Goal: Transaction & Acquisition: Purchase product/service

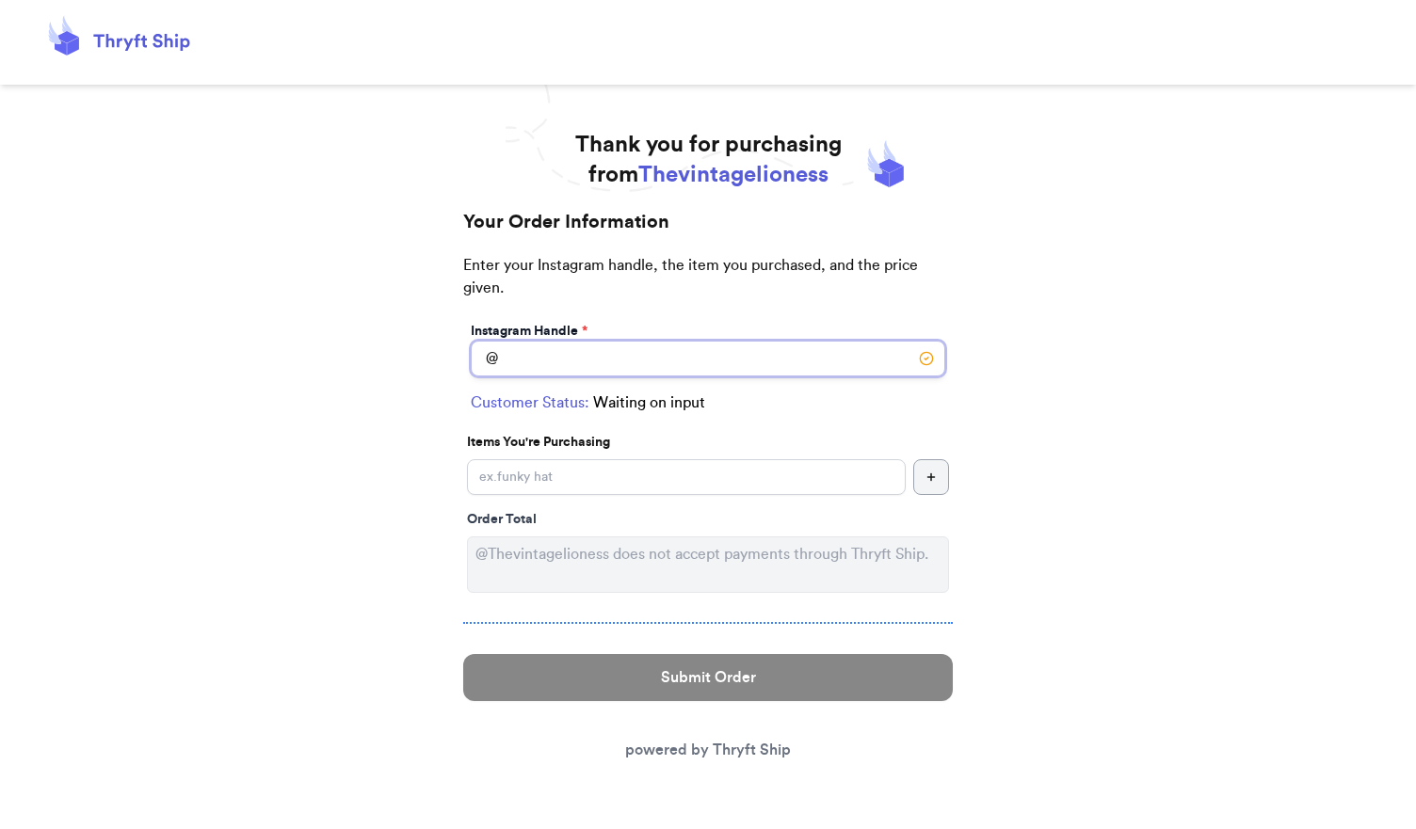
click at [558, 353] on input "Instagram Handle *" at bounding box center [708, 359] width 474 height 36
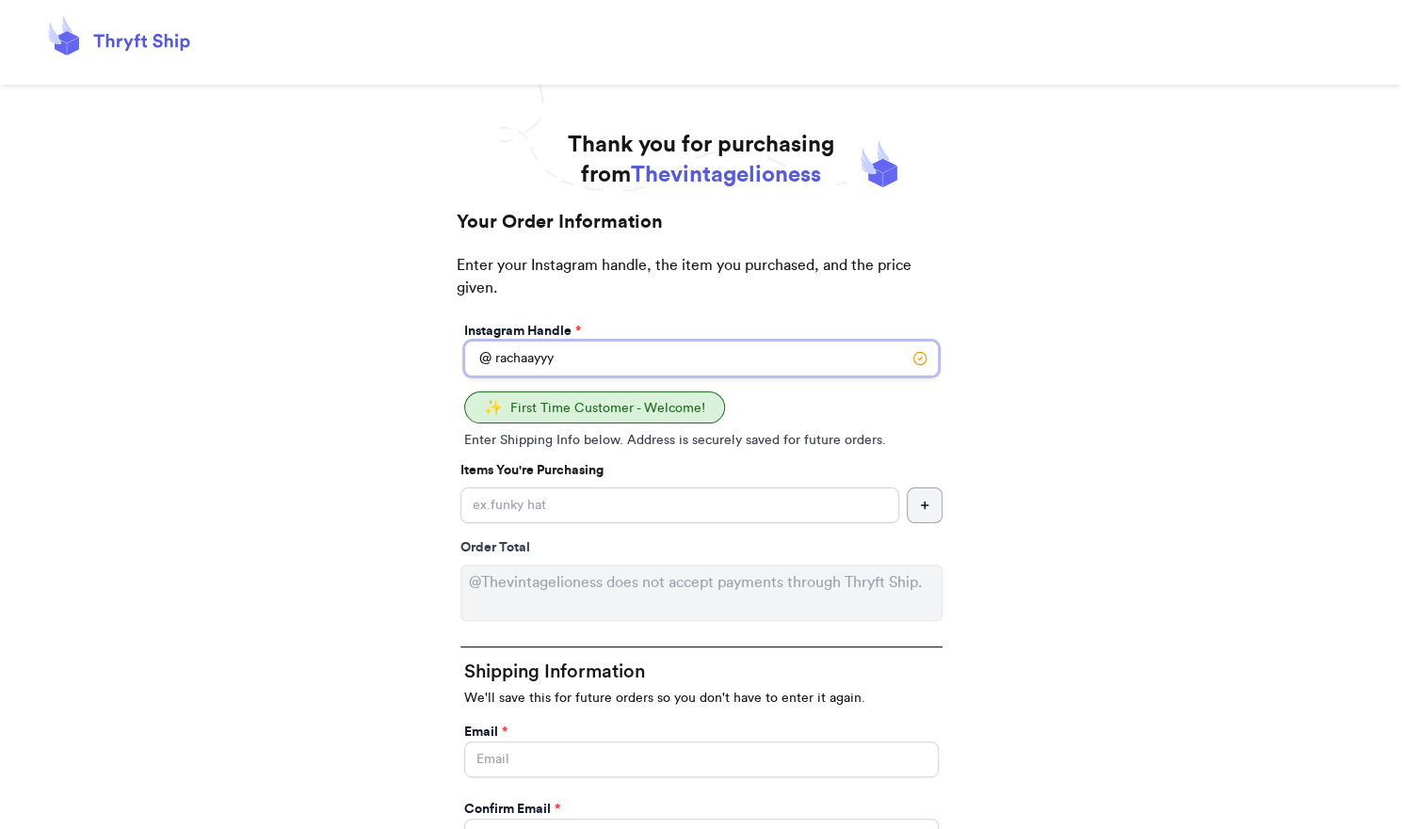
type input "rachaayyy"
click at [558, 509] on input "Instagram Handle *" at bounding box center [679, 506] width 439 height 36
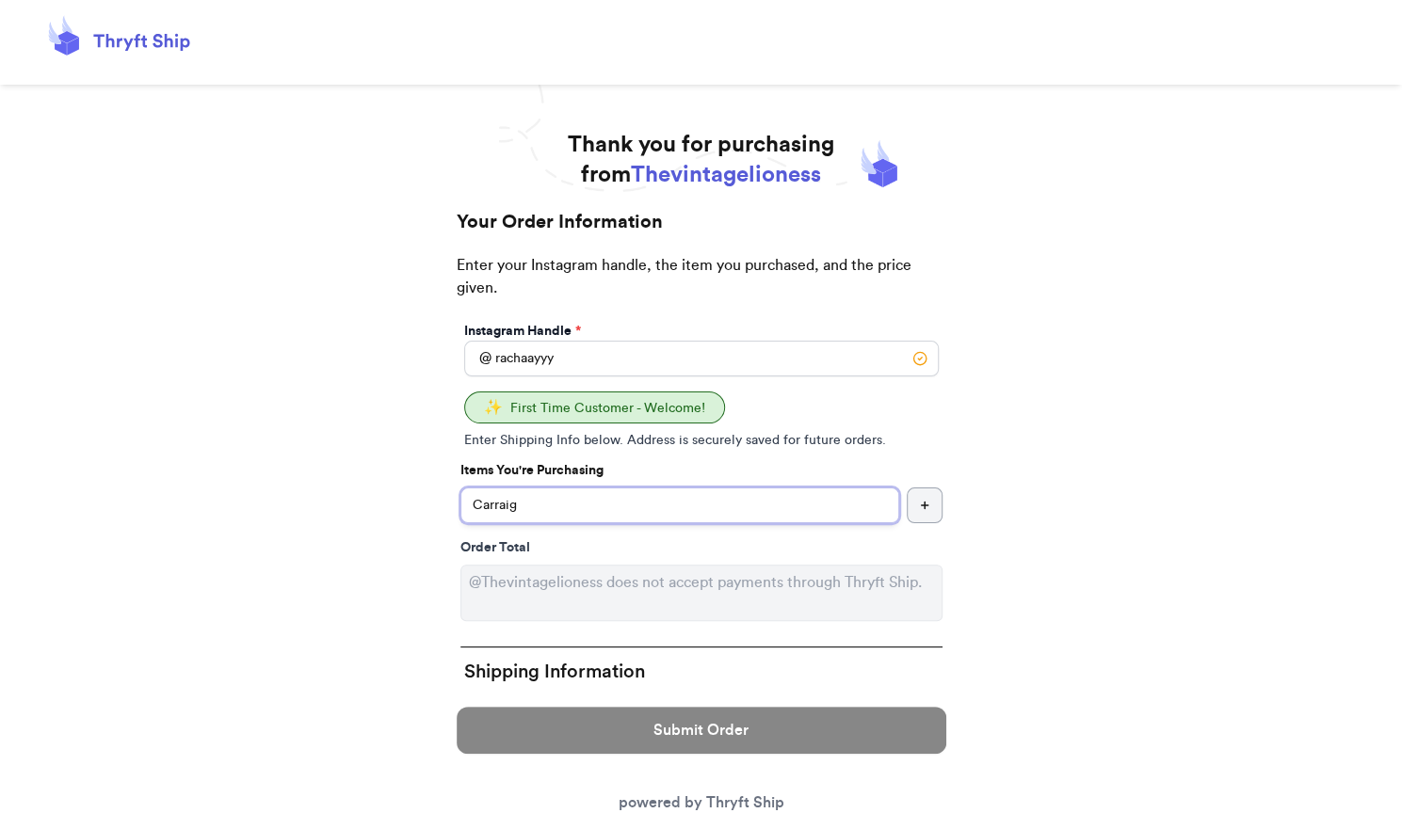
paste input "Vtg Cream Wool Fisherman Sweater"
click at [522, 509] on input "Carraig Vtg Cream Wool Fisherman Sweater" at bounding box center [679, 506] width 439 height 36
click at [541, 504] on input "Carraig Don Vtg Cream Wool Fisherman Sweater" at bounding box center [679, 506] width 439 height 36
type input "Carraig [PERSON_NAME] Vtg Cream Wool Fisherman Sweater"
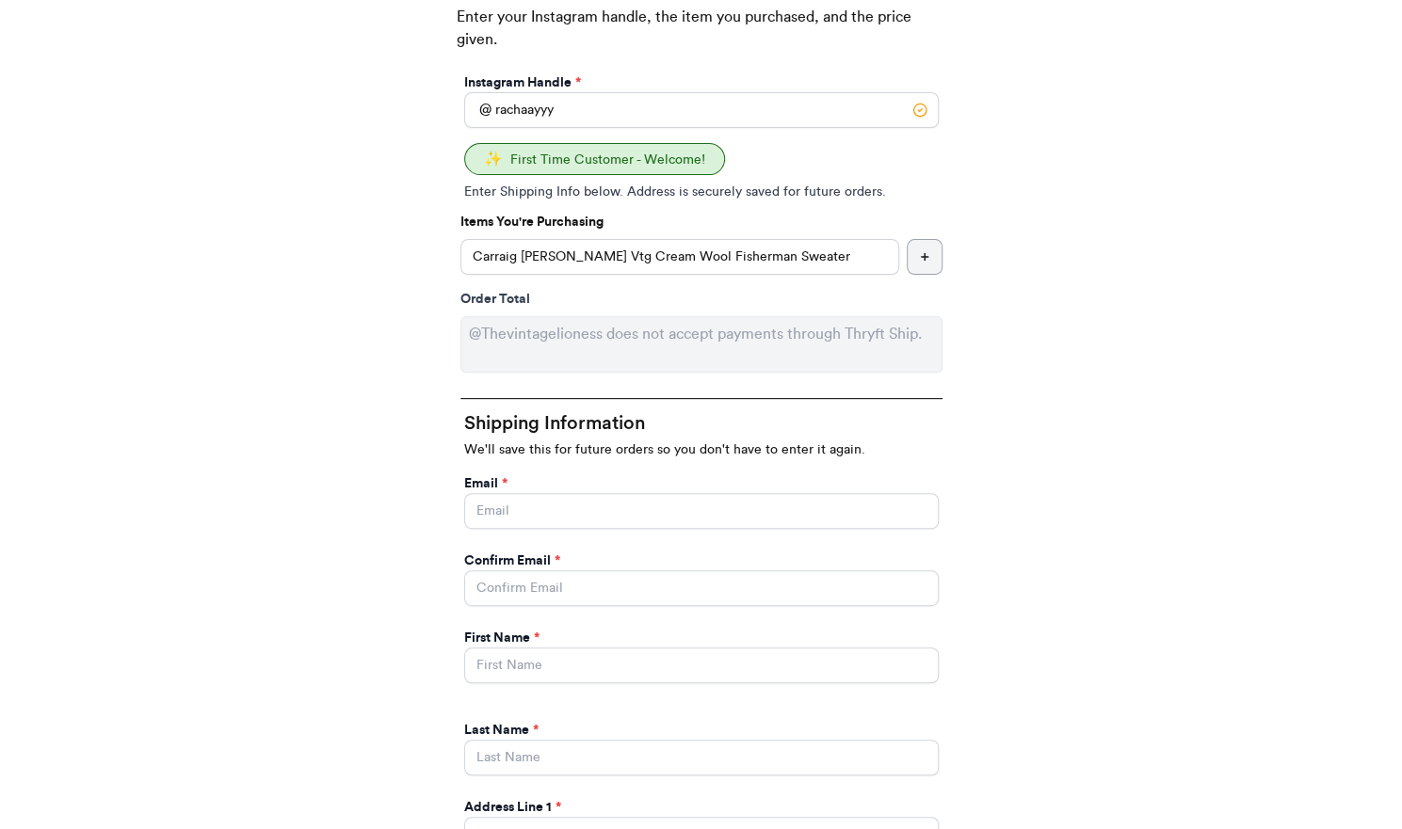
scroll to position [250, 0]
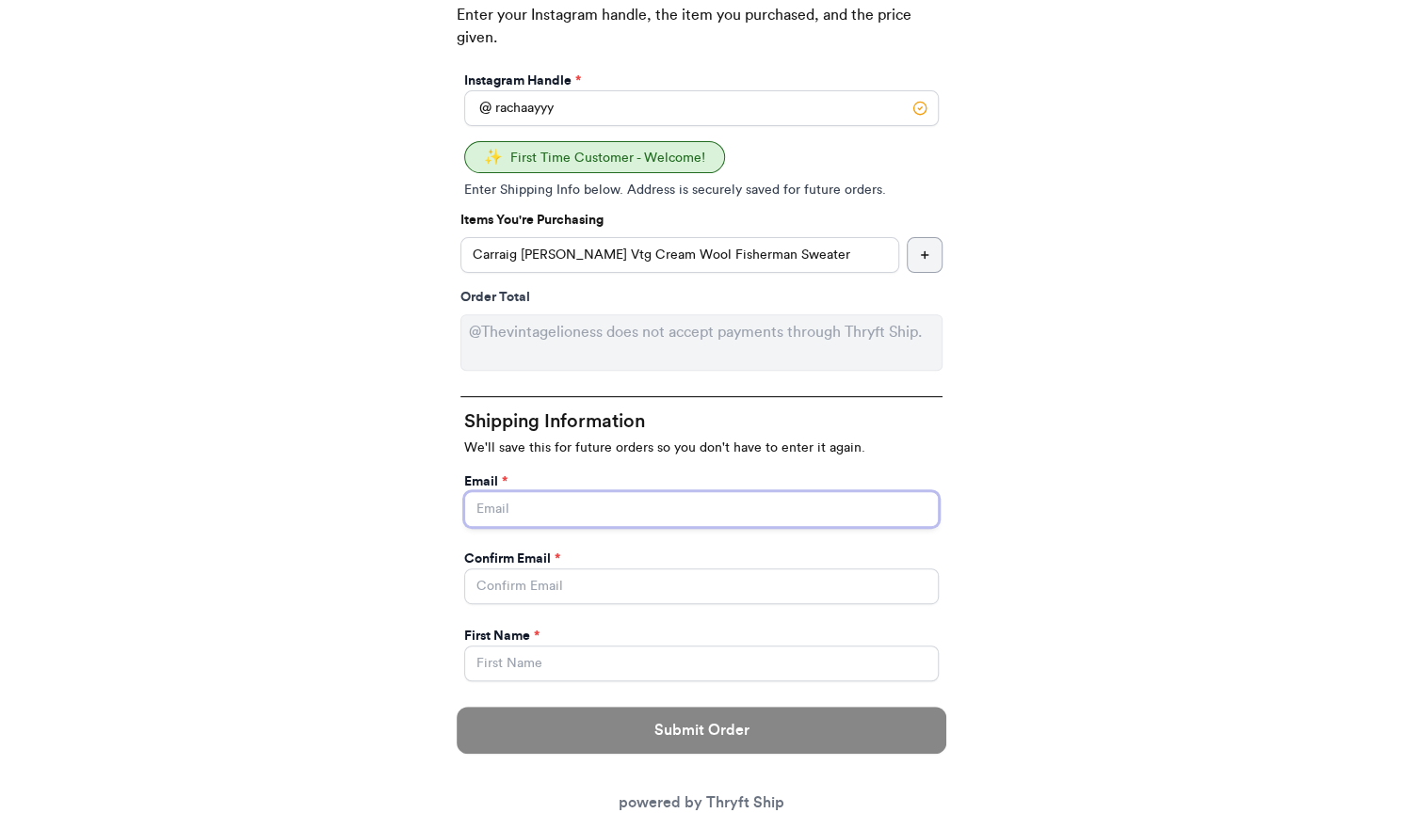
click at [595, 504] on input "Instagram Handle *" at bounding box center [701, 509] width 474 height 36
type input "[EMAIL_ADDRESS][PERSON_NAME][DOMAIN_NAME]"
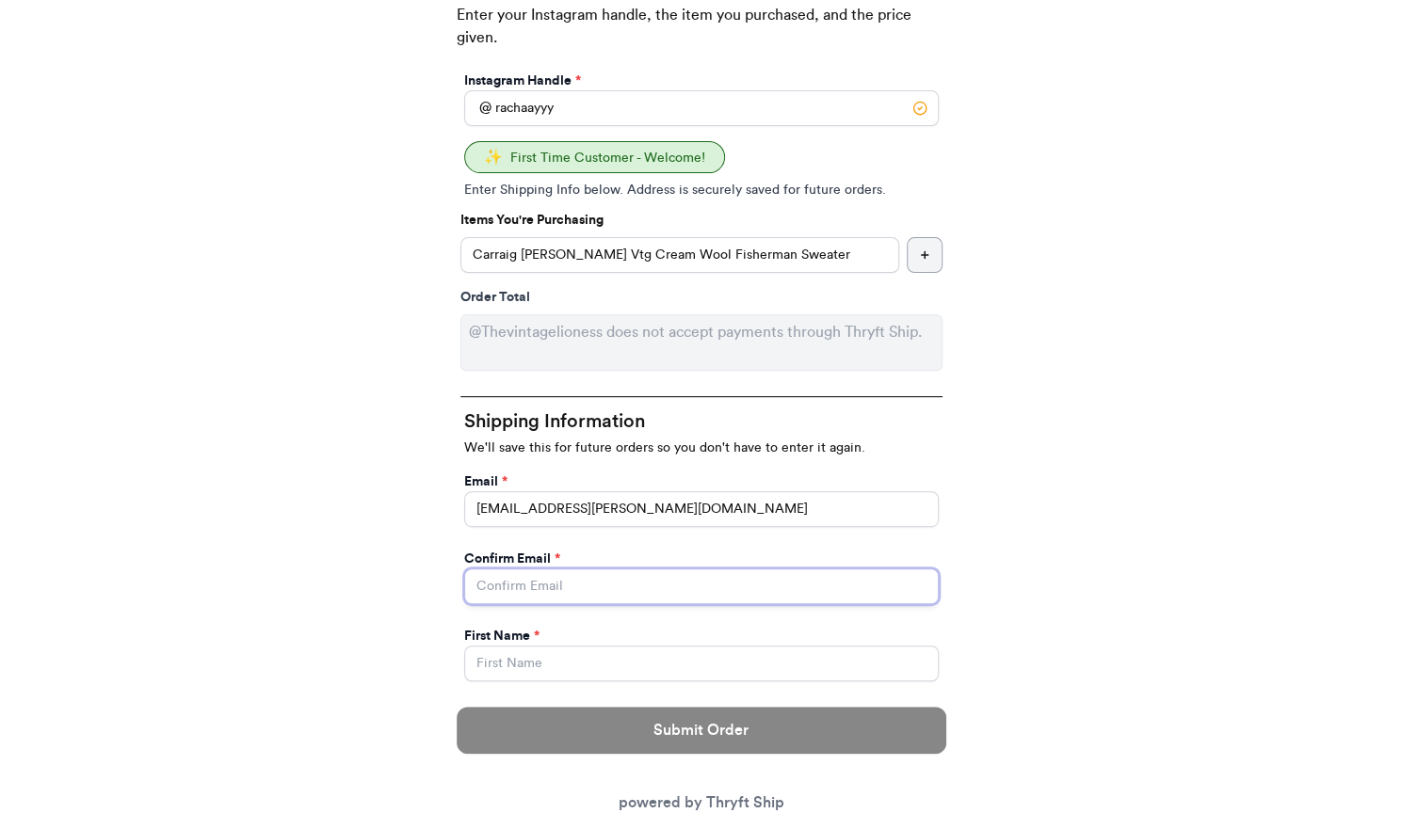
click at [569, 583] on input "Instagram Handle *" at bounding box center [701, 587] width 474 height 36
type input "[EMAIL_ADDRESS][PERSON_NAME][DOMAIN_NAME]"
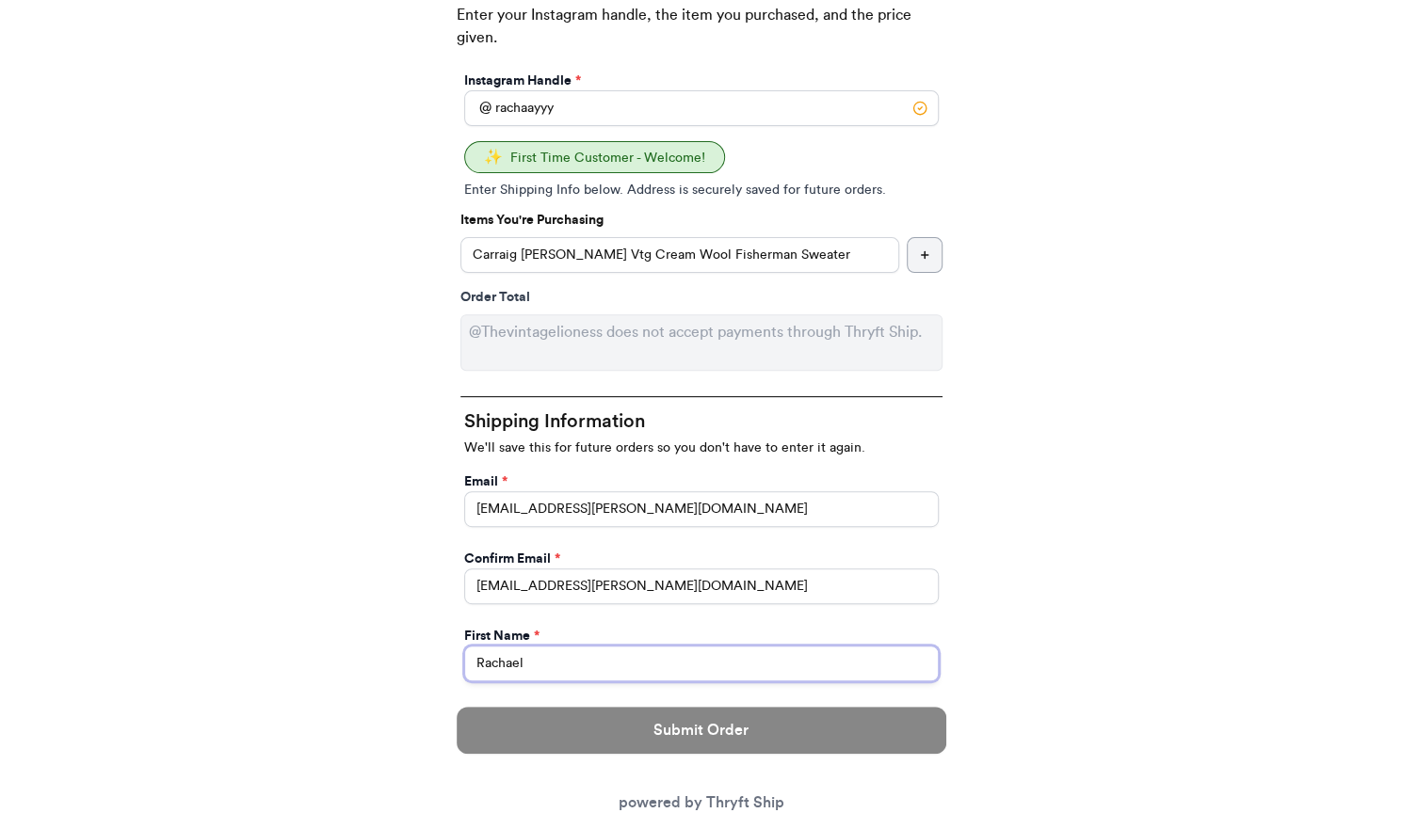
type input "Rachael"
click at [360, 612] on div "Thank you for purchasing from Thevintagelioness Your Order Information Enter yo…" at bounding box center [701, 745] width 1402 height 1732
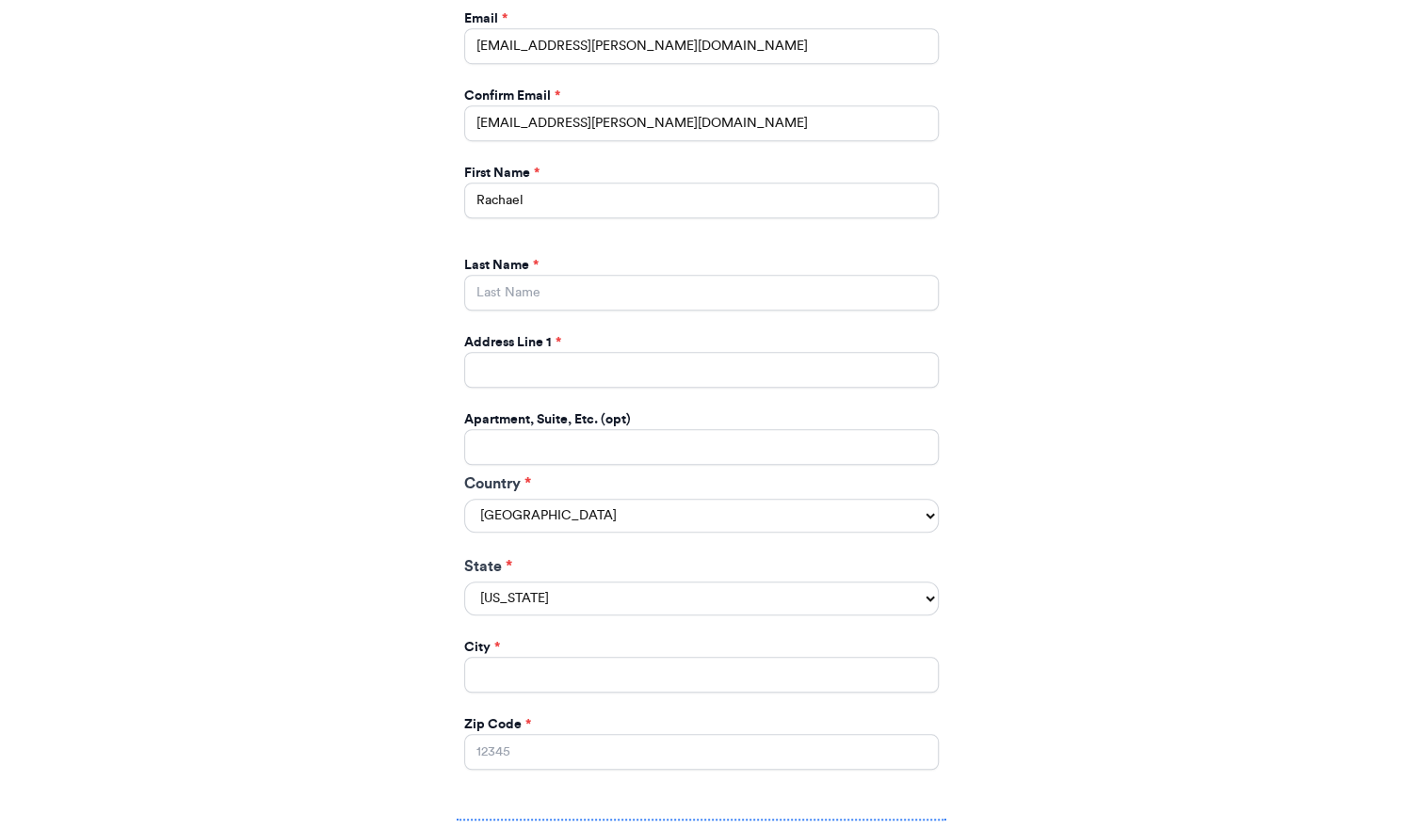
scroll to position [717, 0]
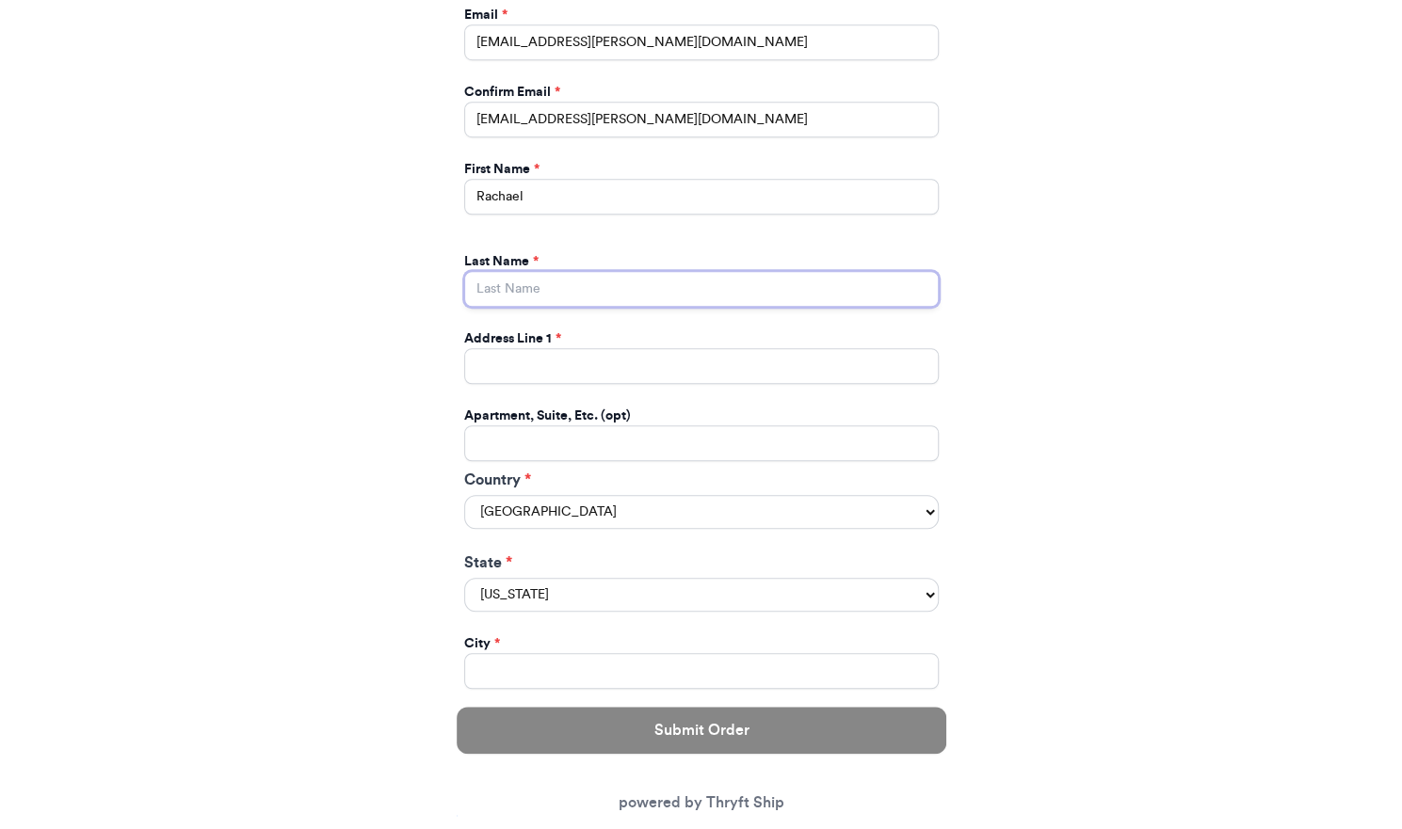
click at [497, 294] on input "Instagram Handle *" at bounding box center [701, 289] width 474 height 36
type input "[PERSON_NAME]"
type input "[STREET_ADDRESS]"
select select "NV"
type input "[PERSON_NAME]"
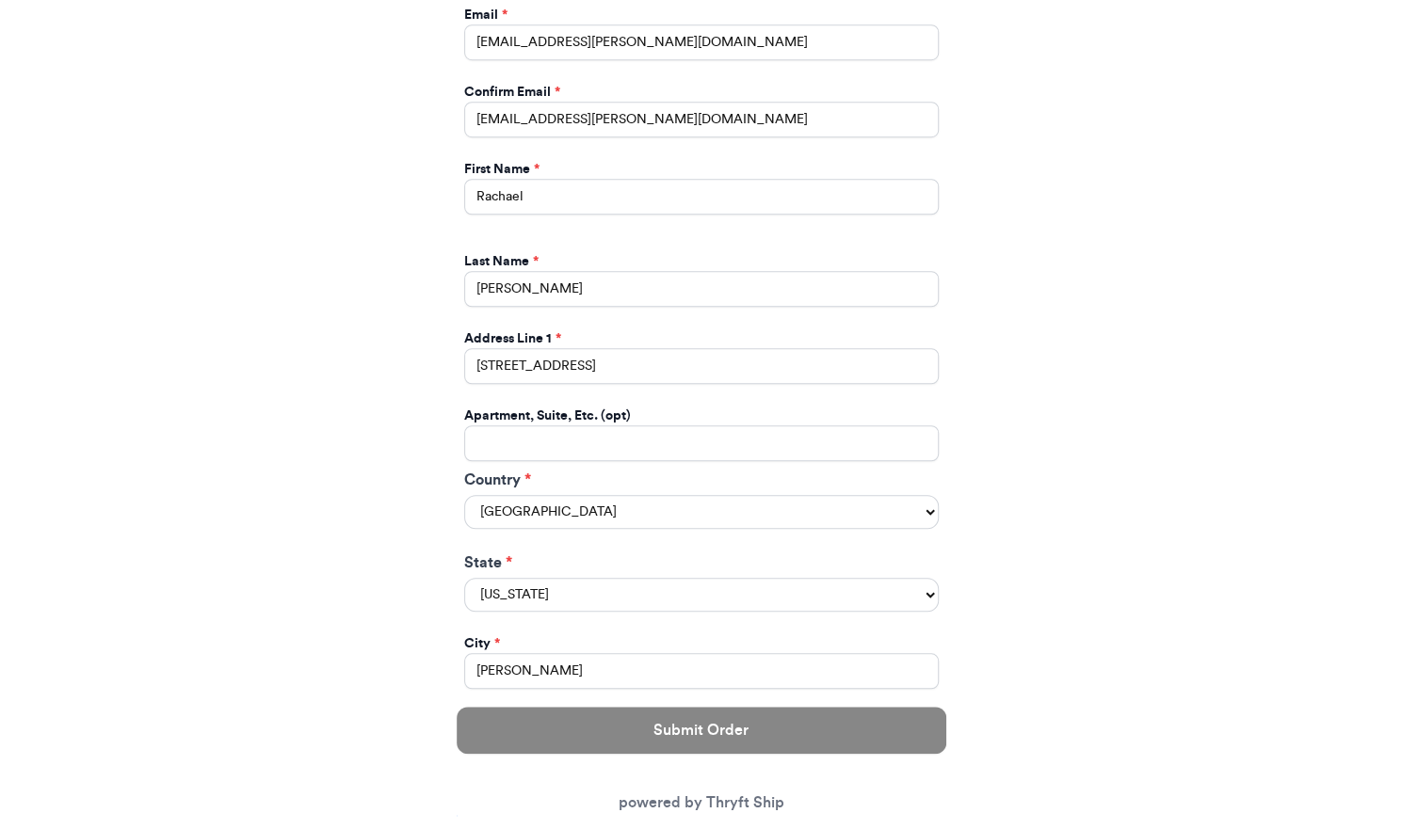
type input "89014"
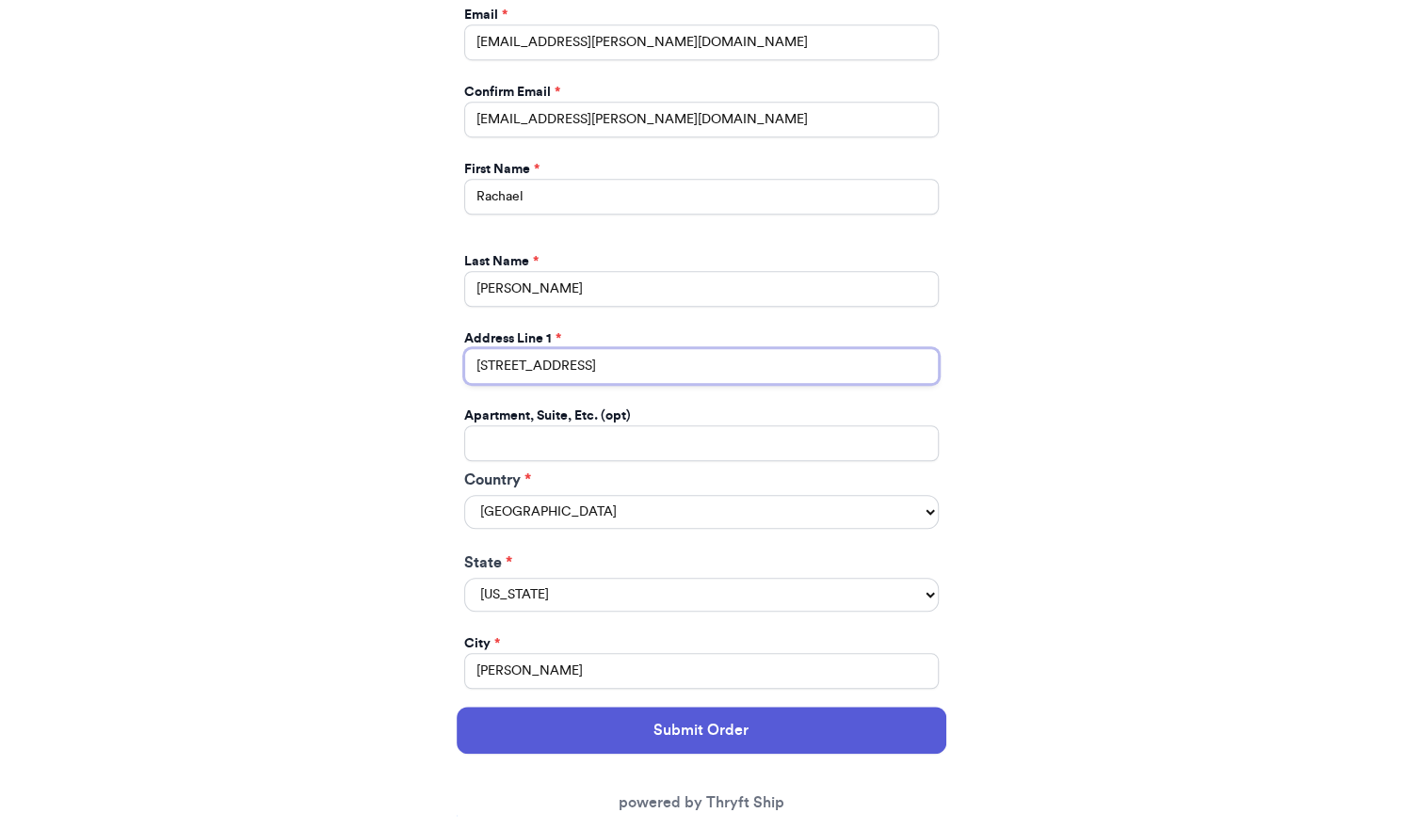
type input "[STREET_ADDRESS]"
click at [502, 433] on input "Instagram Handle *" at bounding box center [701, 444] width 474 height 36
type input "STE 339"
click at [417, 469] on div "Thank you for purchasing from Thevintagelioness Your Order Information Enter yo…" at bounding box center [701, 279] width 1402 height 1732
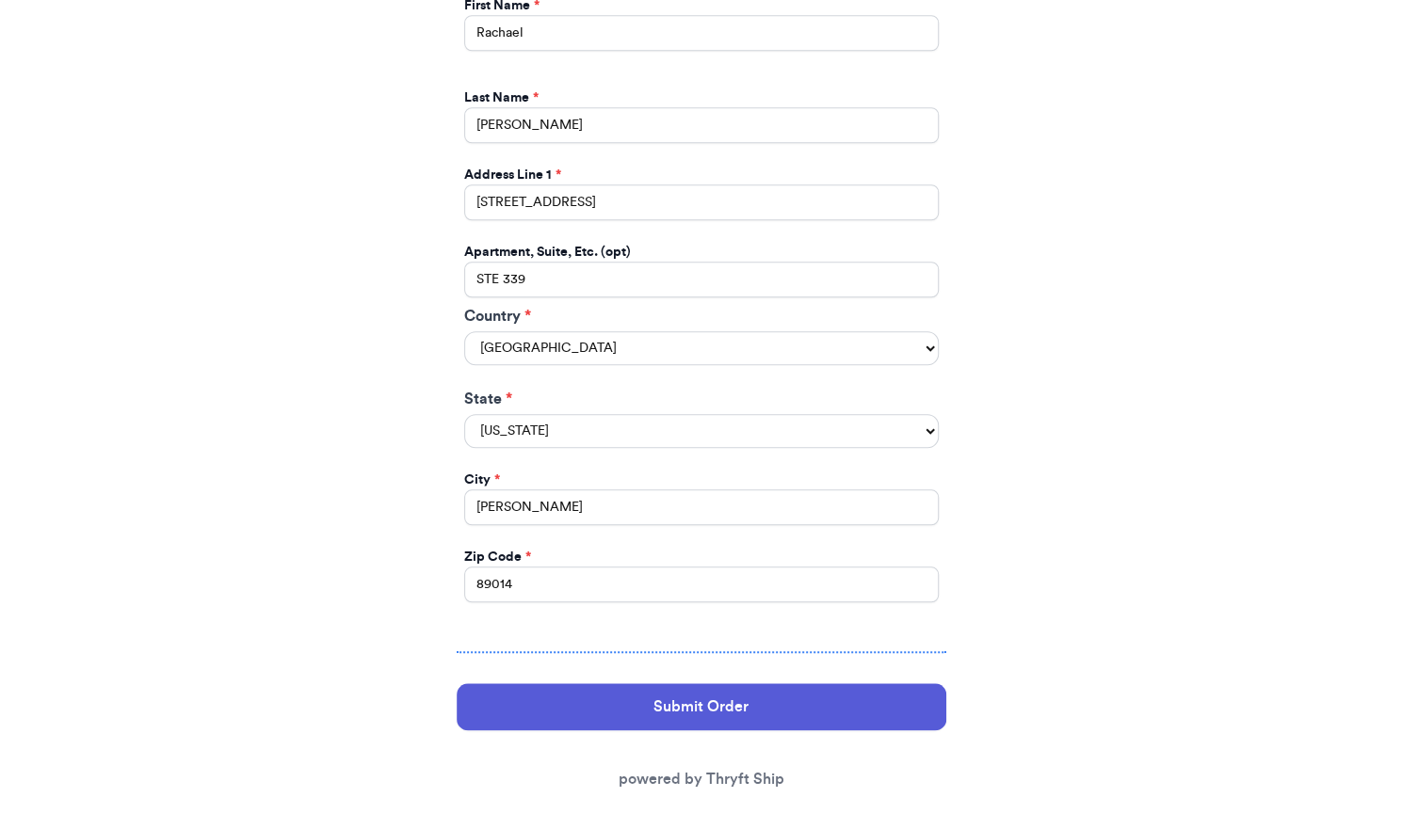
scroll to position [882, 0]
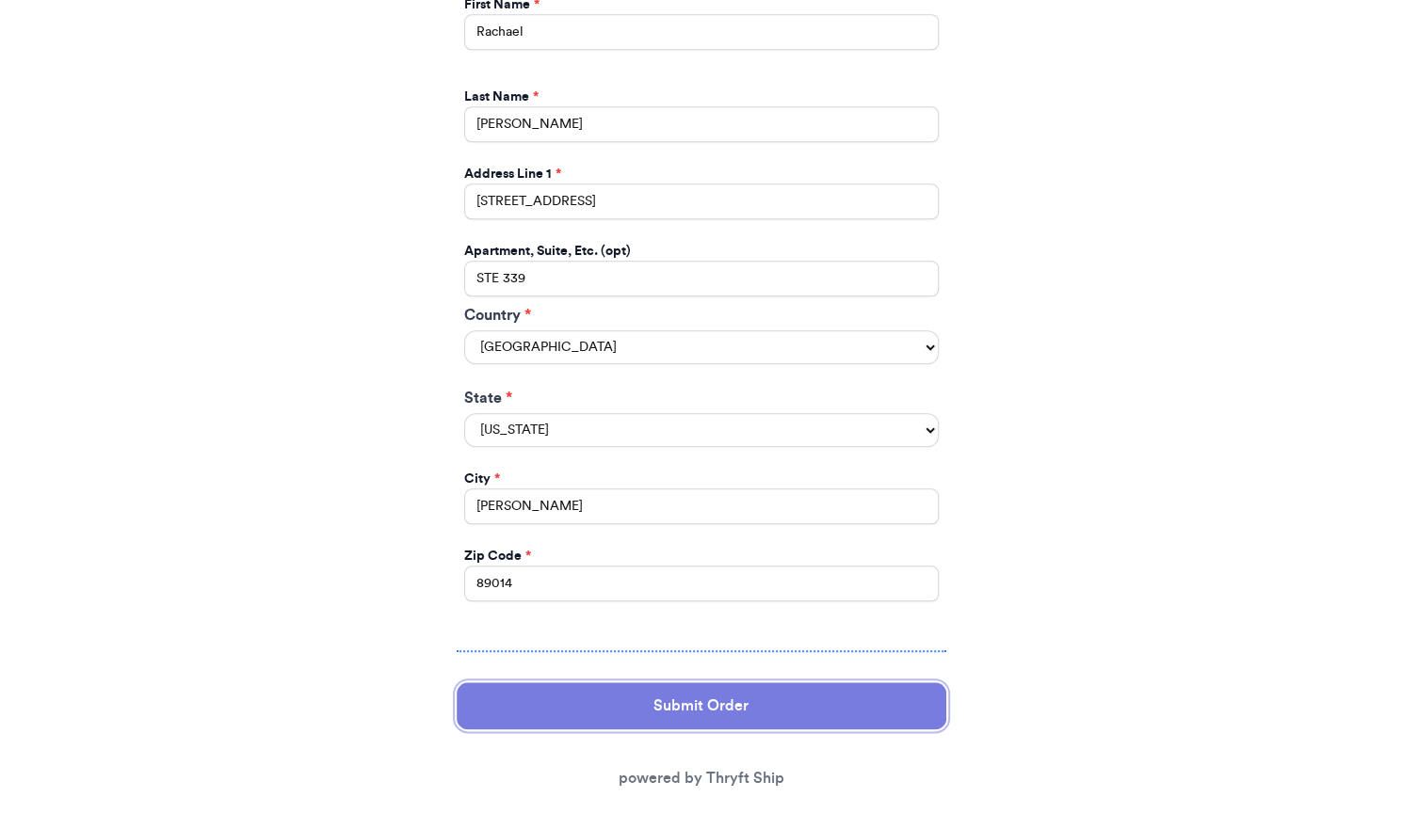
click at [527, 697] on button "Submit Order" at bounding box center [702, 706] width 490 height 47
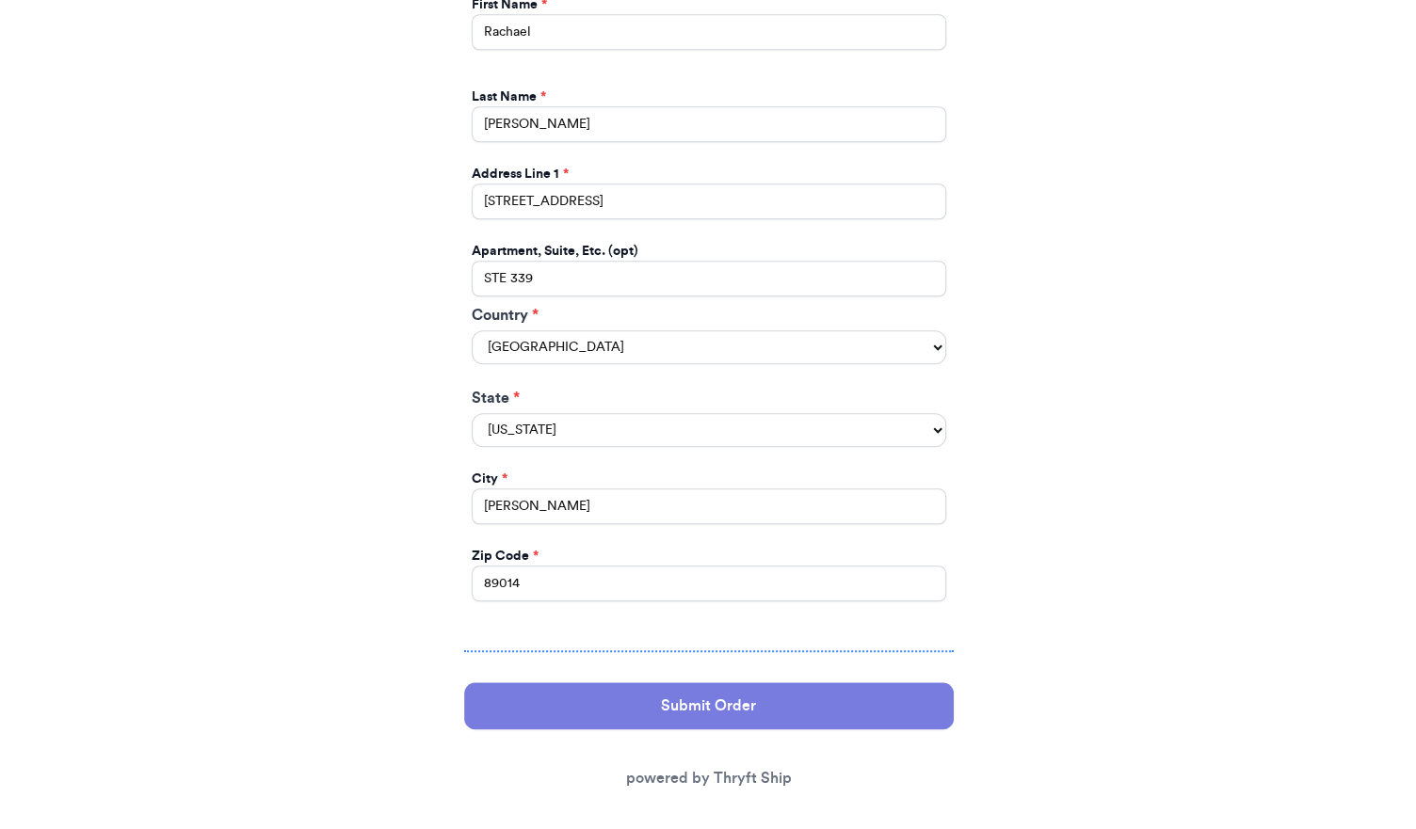
scroll to position [0, 0]
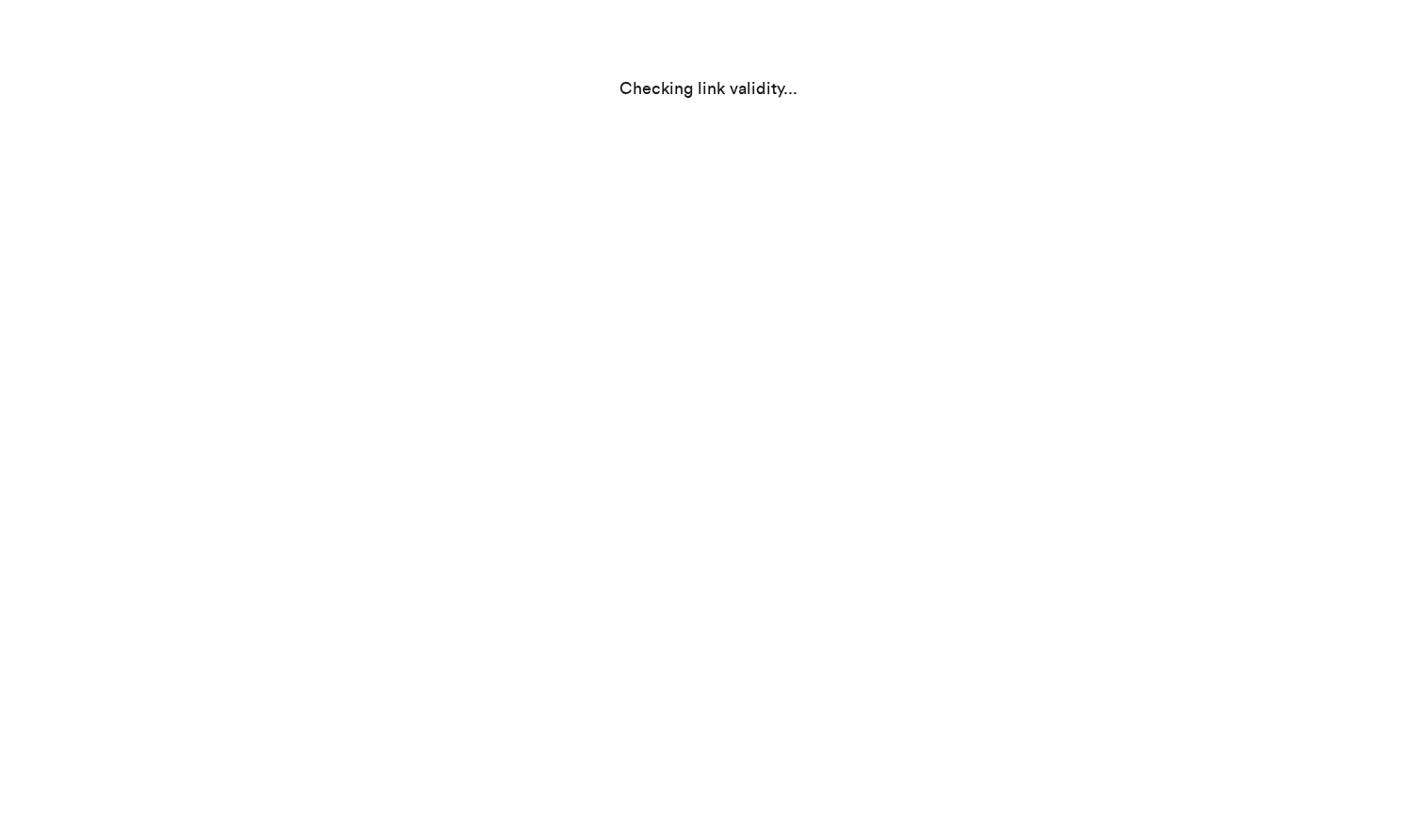
select select "NV"
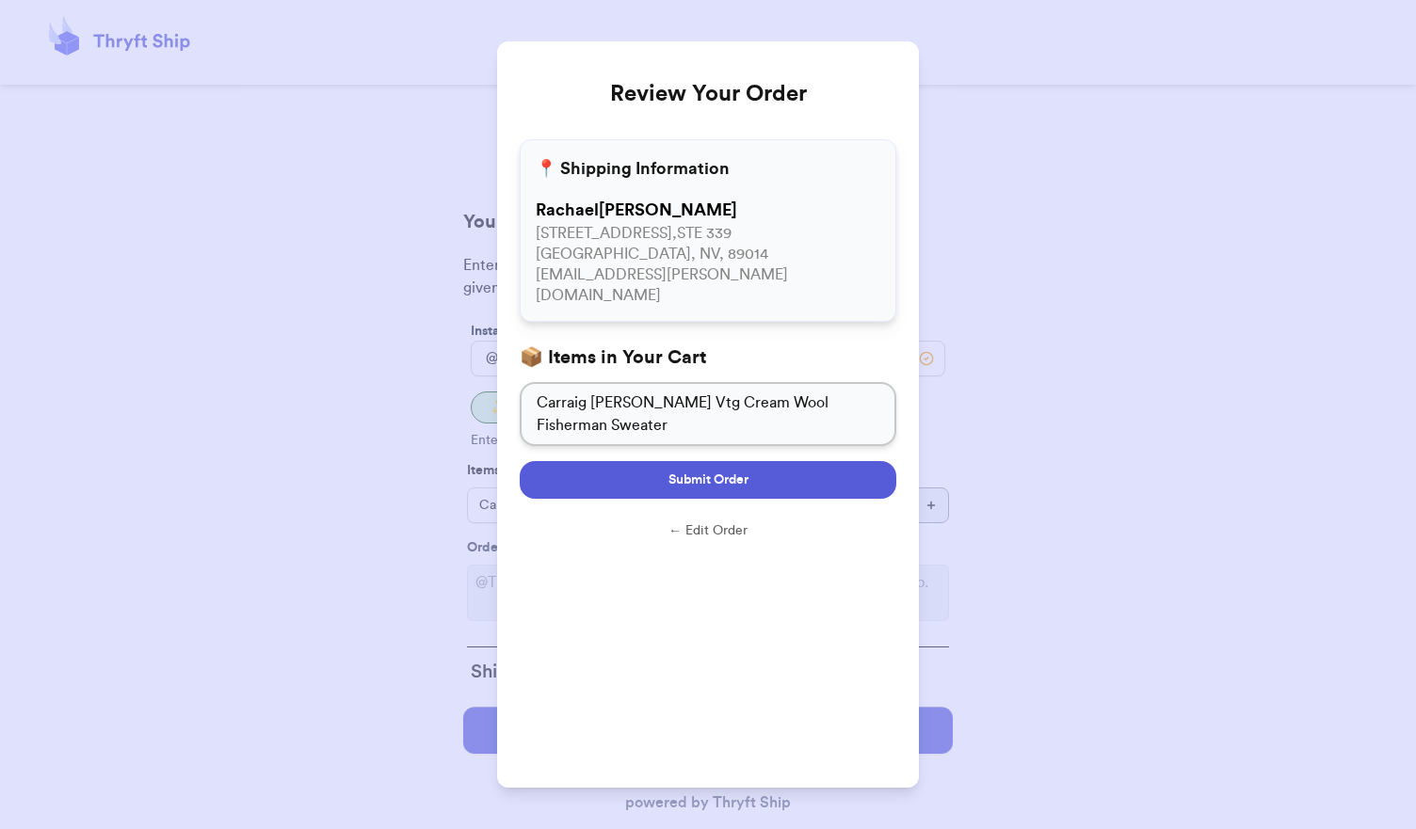
click at [653, 461] on button "Submit Order" at bounding box center [708, 480] width 377 height 38
